Goal: Transaction & Acquisition: Download file/media

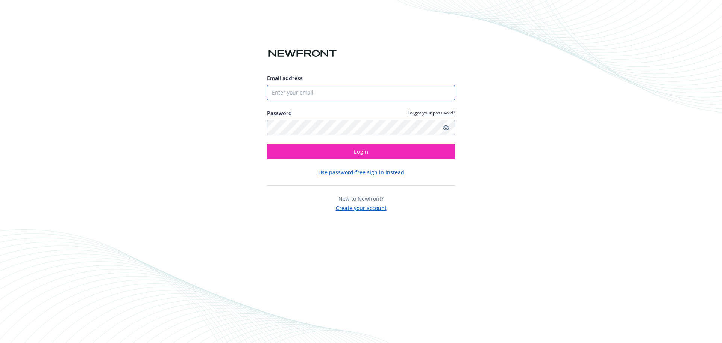
type input "[EMAIL_ADDRESS][DOMAIN_NAME]"
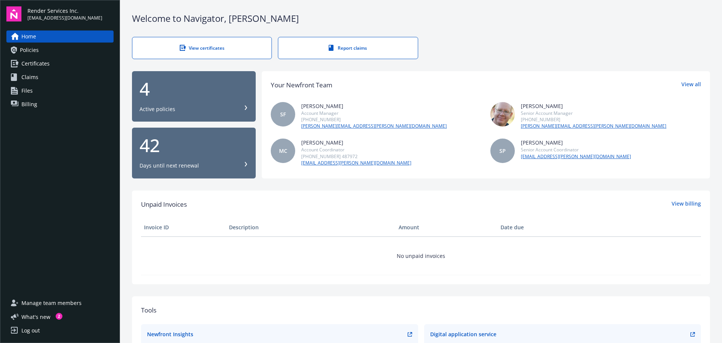
click at [34, 49] on span "Policies" at bounding box center [29, 50] width 19 height 12
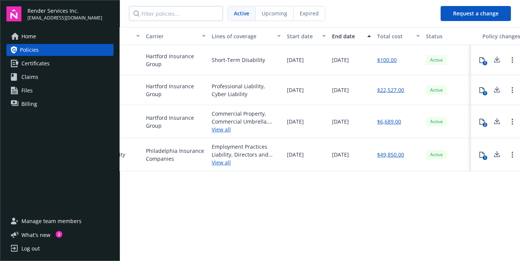
scroll to position [0, 211]
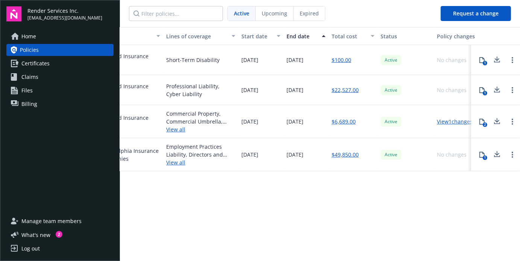
click at [454, 124] on link "View 1 changes" at bounding box center [455, 121] width 36 height 7
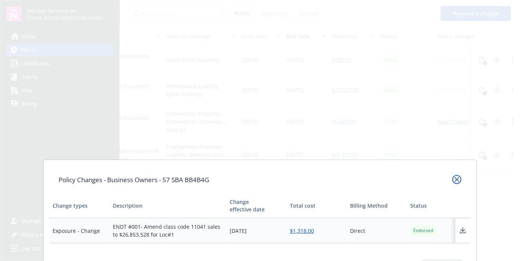
click at [455, 180] on icon "close" at bounding box center [457, 180] width 5 height 5
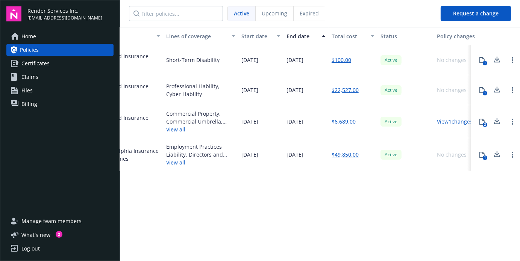
click at [349, 119] on link "$6,689.00" at bounding box center [344, 122] width 24 height 8
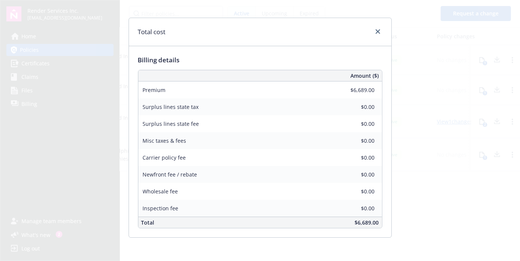
scroll to position [0, 0]
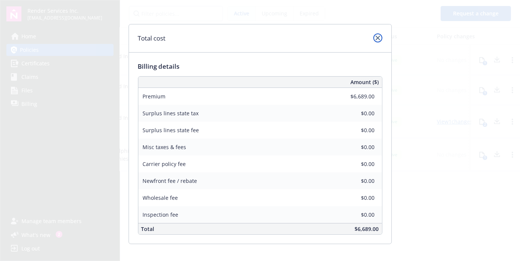
click at [373, 35] on link "close" at bounding box center [377, 37] width 9 height 9
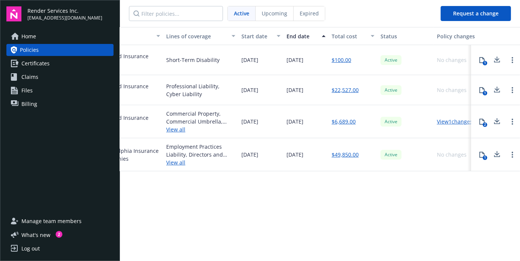
click at [458, 120] on link "View 1 changes" at bounding box center [455, 121] width 36 height 7
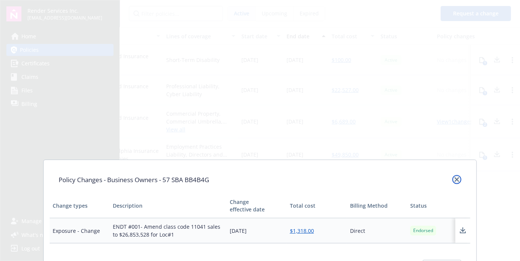
click at [455, 180] on icon "close" at bounding box center [457, 180] width 5 height 5
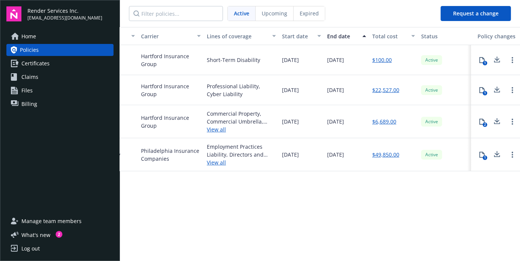
scroll to position [0, 220]
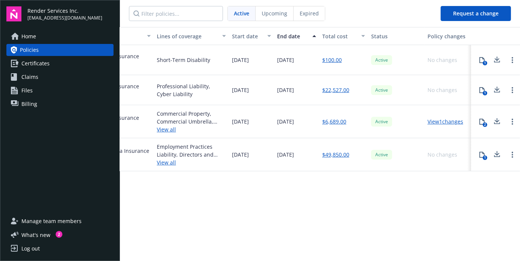
click at [336, 153] on link "$49,850.00" at bounding box center [335, 155] width 27 height 8
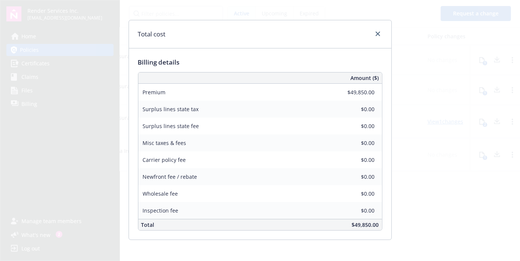
scroll to position [6, 0]
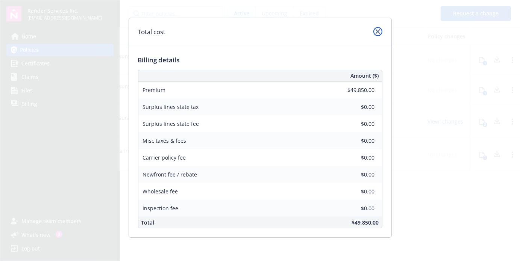
drag, startPoint x: 376, startPoint y: 32, endPoint x: 400, endPoint y: 61, distance: 38.2
click at [376, 32] on icon "close" at bounding box center [378, 31] width 5 height 5
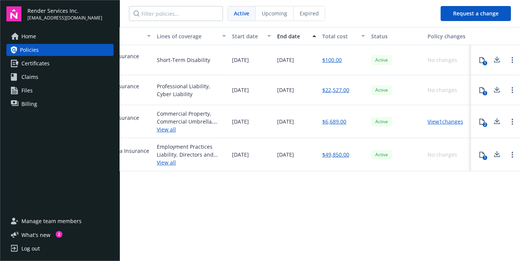
click at [483, 155] on icon at bounding box center [482, 155] width 6 height 6
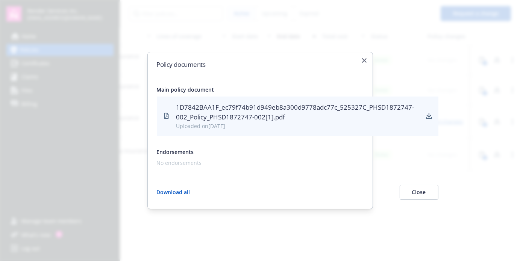
click at [241, 107] on div "1D7842BAA1F_ec79f74b91d949eb8a300d9778adc77c_525327C_PHSD1872747-002_Policy_PHS…" at bounding box center [298, 113] width 244 height 20
click at [427, 114] on icon "download" at bounding box center [429, 116] width 5 height 5
click at [419, 193] on button "Close" at bounding box center [419, 192] width 39 height 15
